Goal: Task Accomplishment & Management: Use online tool/utility

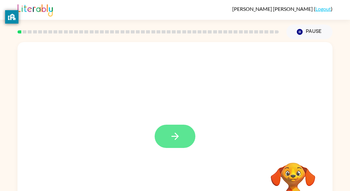
click at [175, 146] on button "button" at bounding box center [175, 136] width 41 height 23
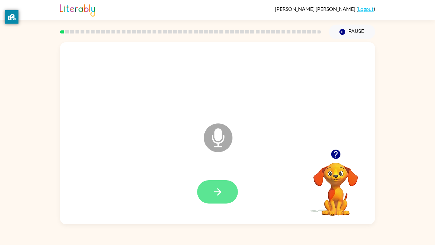
click at [227, 190] on button "button" at bounding box center [217, 191] width 41 height 23
click at [201, 190] on div at bounding box center [217, 191] width 41 height 23
click at [202, 190] on button "button" at bounding box center [217, 191] width 41 height 23
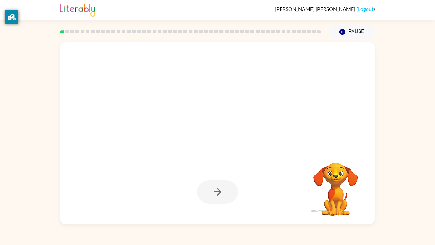
click at [0, 190] on div "[PERSON_NAME] ( Logout ) Pause Pause Your browser must support playing .mp4 fil…" at bounding box center [217, 122] width 435 height 245
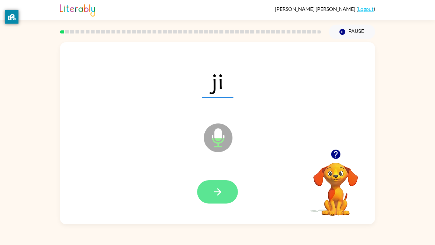
click at [212, 185] on button "button" at bounding box center [217, 191] width 41 height 23
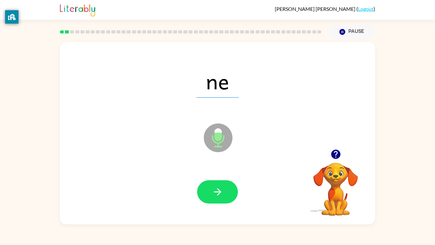
click at [212, 185] on button "button" at bounding box center [217, 191] width 41 height 23
click at [221, 190] on button "button" at bounding box center [217, 191] width 41 height 23
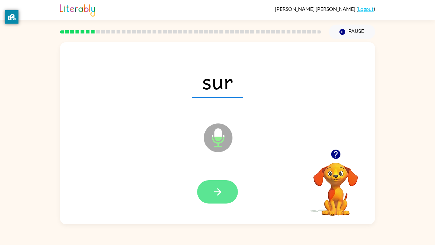
click at [231, 186] on button "button" at bounding box center [217, 191] width 41 height 23
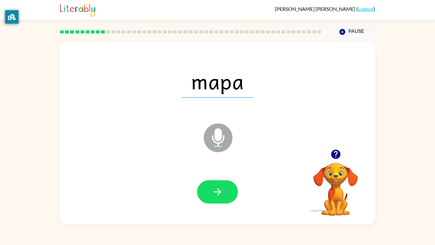
click at [231, 186] on button "button" at bounding box center [217, 191] width 41 height 23
click at [229, 190] on button "button" at bounding box center [217, 191] width 41 height 23
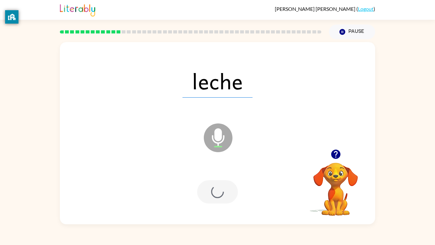
click at [229, 190] on div at bounding box center [217, 191] width 41 height 23
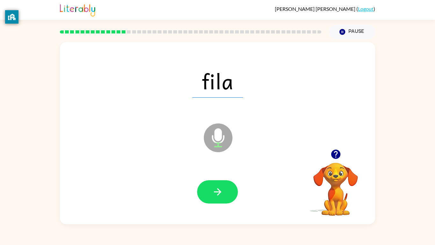
click at [229, 190] on button "button" at bounding box center [217, 191] width 41 height 23
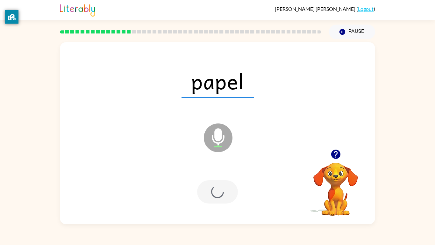
click at [229, 190] on div at bounding box center [217, 191] width 41 height 23
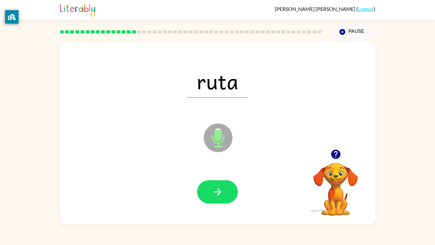
click at [229, 190] on button "button" at bounding box center [217, 191] width 41 height 23
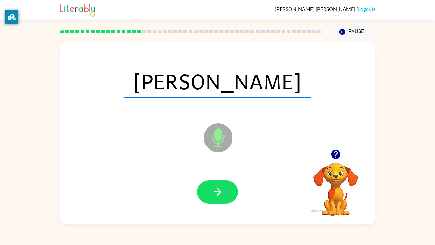
click at [229, 190] on button "button" at bounding box center [217, 191] width 41 height 23
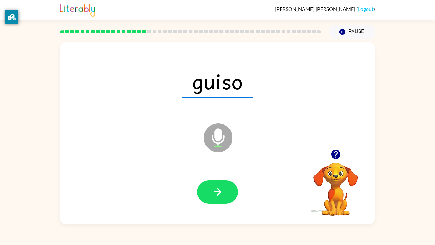
click at [229, 190] on button "button" at bounding box center [217, 191] width 41 height 23
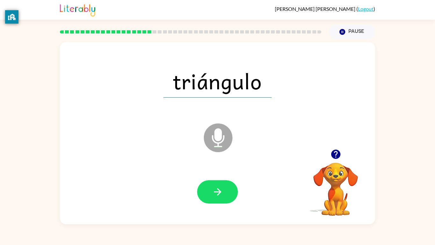
click at [229, 190] on button "button" at bounding box center [217, 191] width 41 height 23
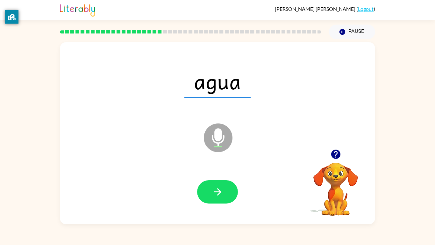
click at [229, 190] on button "button" at bounding box center [217, 191] width 41 height 23
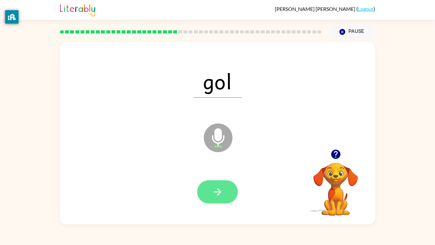
click at [227, 181] on button "button" at bounding box center [217, 191] width 41 height 23
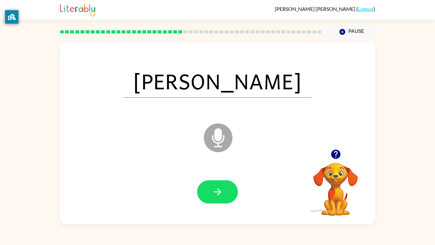
click at [227, 181] on button "button" at bounding box center [217, 191] width 41 height 23
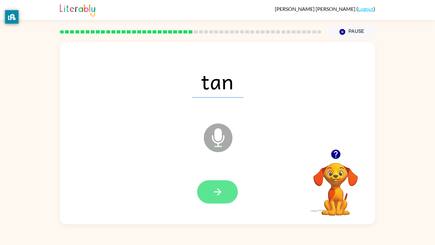
click at [217, 190] on icon "button" at bounding box center [217, 191] width 11 height 11
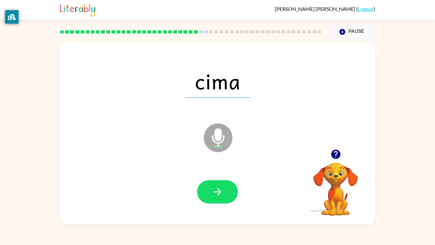
click at [0, 190] on div "cima Microphone The Microphone is here when it is your turn to talk Your browse…" at bounding box center [217, 131] width 435 height 185
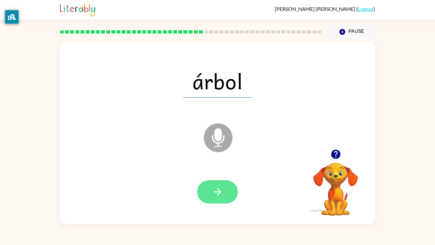
click at [214, 190] on icon "button" at bounding box center [217, 191] width 11 height 11
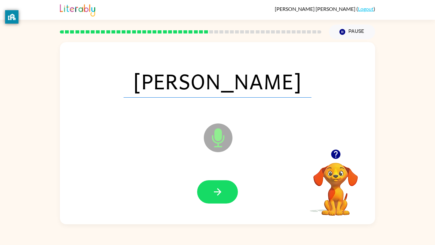
click at [232, 190] on div at bounding box center [217, 192] width 303 height 52
click at [212, 190] on icon "button" at bounding box center [217, 191] width 11 height 11
click at [217, 145] on icon at bounding box center [218, 137] width 29 height 29
click at [225, 151] on icon "Microphone The Microphone is here when it is your turn to talk" at bounding box center [250, 146] width 96 height 48
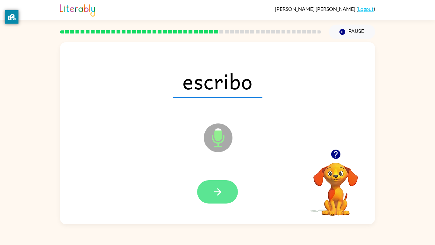
click at [214, 190] on icon "button" at bounding box center [217, 191] width 11 height 11
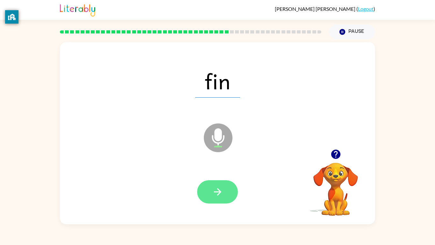
click at [217, 190] on icon "button" at bounding box center [217, 191] width 11 height 11
click at [222, 187] on icon "button" at bounding box center [217, 191] width 11 height 11
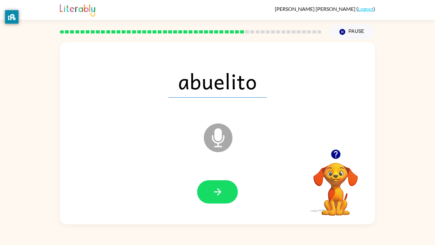
click at [222, 187] on icon "button" at bounding box center [217, 191] width 11 height 11
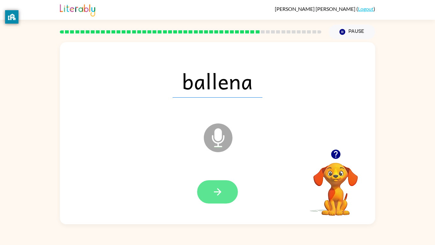
click at [223, 190] on button "button" at bounding box center [217, 191] width 41 height 23
click at [227, 189] on div at bounding box center [217, 191] width 41 height 23
click at [217, 190] on button "button" at bounding box center [217, 191] width 41 height 23
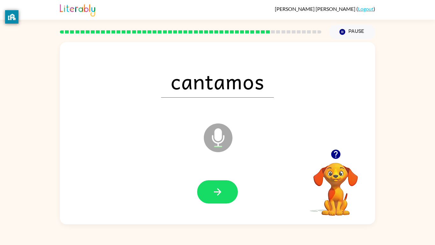
click at [331, 162] on div at bounding box center [336, 154] width 64 height 16
click at [350, 162] on div at bounding box center [336, 154] width 64 height 16
click at [350, 160] on div at bounding box center [336, 154] width 64 height 16
click at [333, 155] on icon "button" at bounding box center [335, 153] width 9 height 9
click at [334, 161] on video "Your browser must support playing .mp4 files to use Literably. Please try using…" at bounding box center [336, 185] width 64 height 64
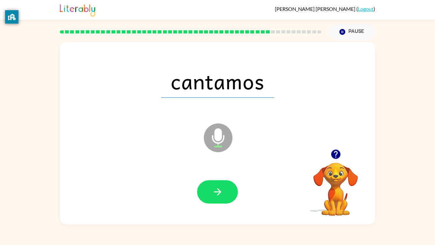
click at [333, 173] on video "Your browser must support playing .mp4 files to use Literably. Please try using…" at bounding box center [336, 185] width 64 height 64
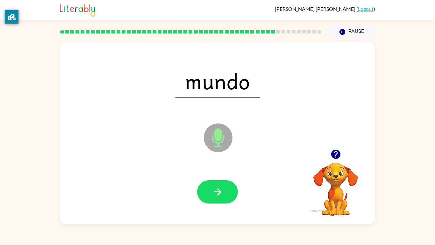
click at [215, 190] on div at bounding box center [217, 192] width 303 height 52
click at [220, 190] on icon "button" at bounding box center [217, 191] width 11 height 11
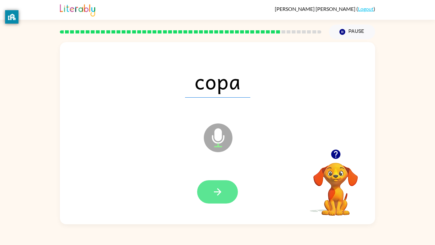
click at [225, 190] on button "button" at bounding box center [217, 191] width 41 height 23
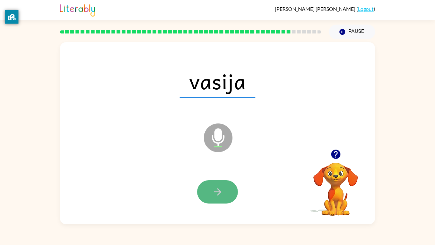
click at [203, 190] on button "button" at bounding box center [217, 191] width 41 height 23
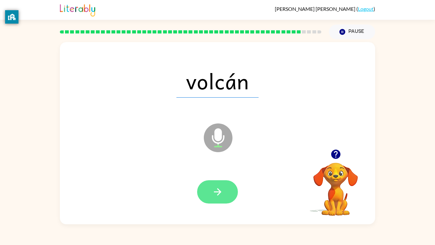
click at [224, 188] on button "button" at bounding box center [217, 191] width 41 height 23
click at [224, 183] on button "button" at bounding box center [217, 191] width 41 height 23
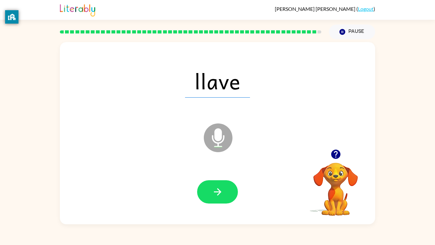
click at [224, 183] on button "button" at bounding box center [217, 191] width 41 height 23
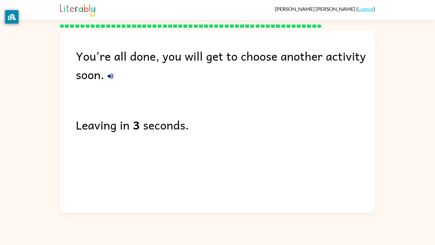
click at [116, 74] on button "button" at bounding box center [110, 76] width 13 height 13
